Goal: Task Accomplishment & Management: Manage account settings

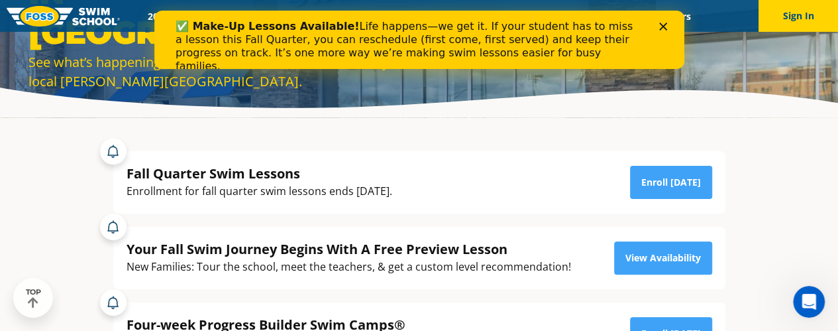
scroll to position [124, 0]
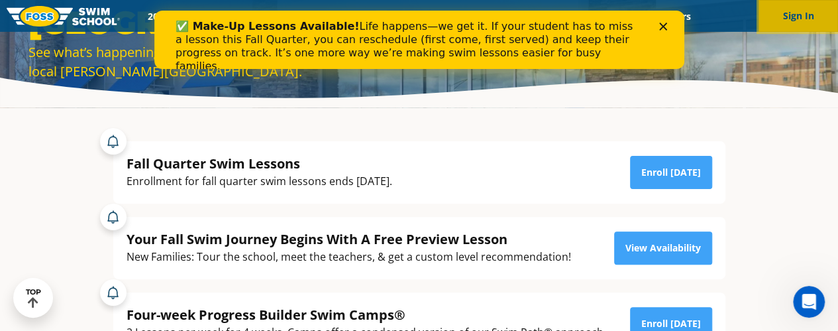
click at [797, 18] on button "Sign In" at bounding box center [799, 16] width 80 height 32
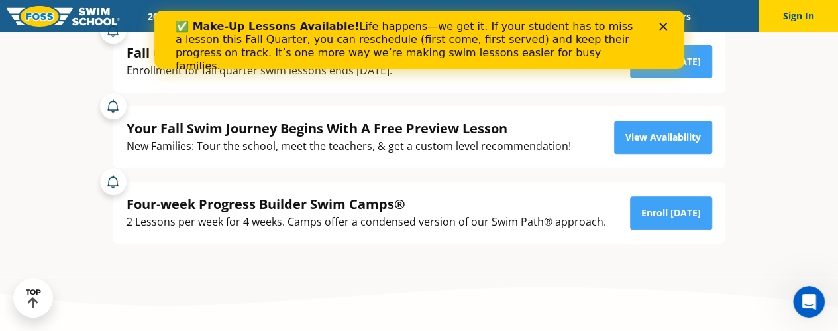
click at [663, 27] on polygon "Close" at bounding box center [663, 27] width 8 height 8
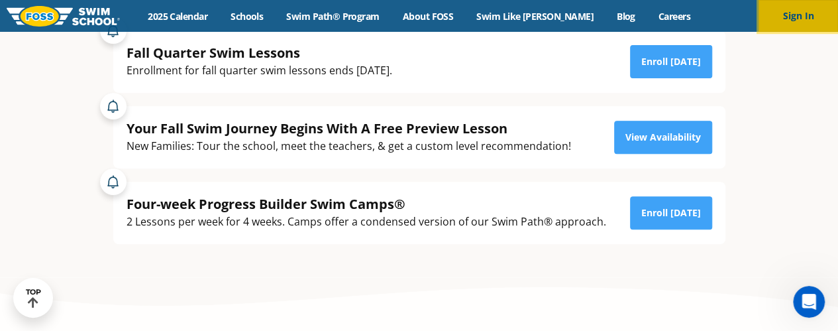
click at [777, 9] on button "Sign In" at bounding box center [799, 16] width 80 height 32
